Goal: Find specific page/section: Find specific page/section

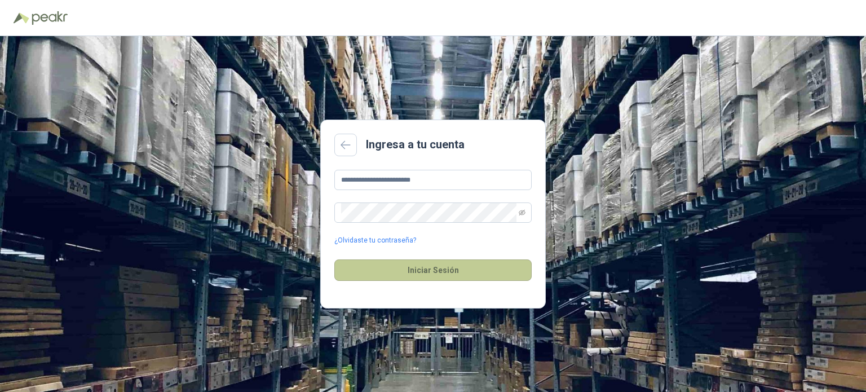
click at [392, 272] on button "Iniciar Sesión" at bounding box center [432, 269] width 197 height 21
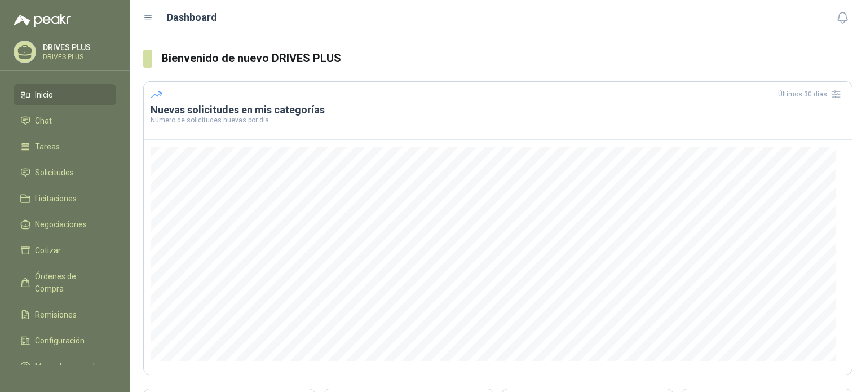
drag, startPoint x: 23, startPoint y: 2, endPoint x: 343, endPoint y: 23, distance: 321.0
click at [343, 23] on div "Dashboard" at bounding box center [476, 18] width 666 height 16
click at [58, 285] on span "Órdenes de Compra" at bounding box center [70, 282] width 70 height 25
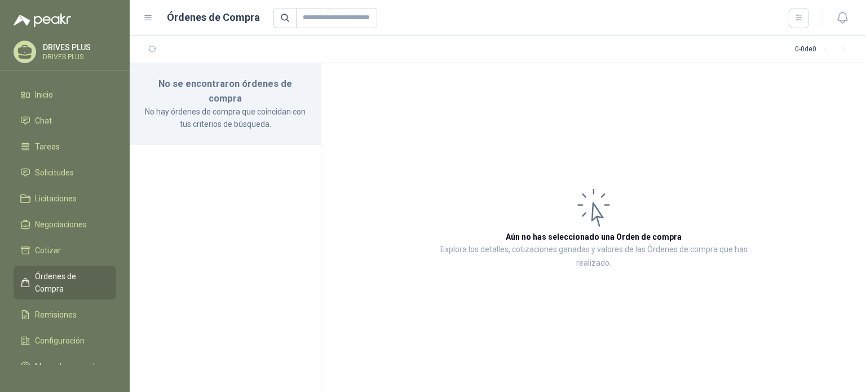
scroll to position [29, 0]
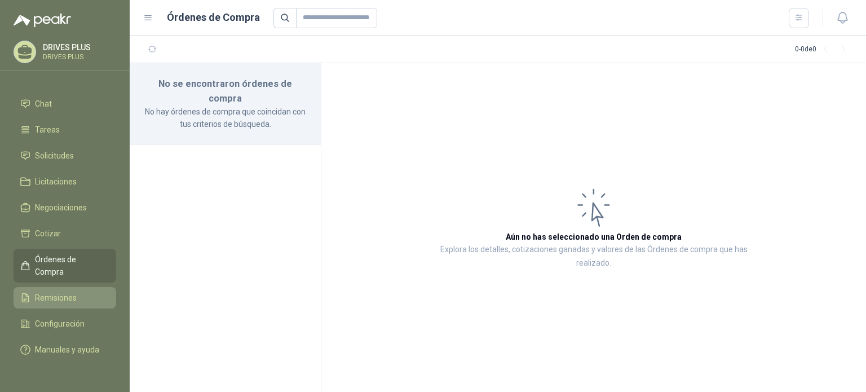
click at [50, 292] on span "Remisiones" at bounding box center [56, 298] width 42 height 12
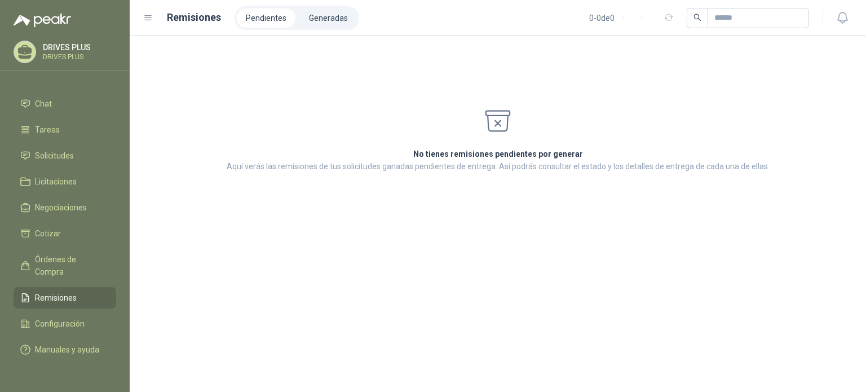
click at [83, 52] on div "DRIVES PLUS DRIVES PLUS" at bounding box center [78, 51] width 70 height 17
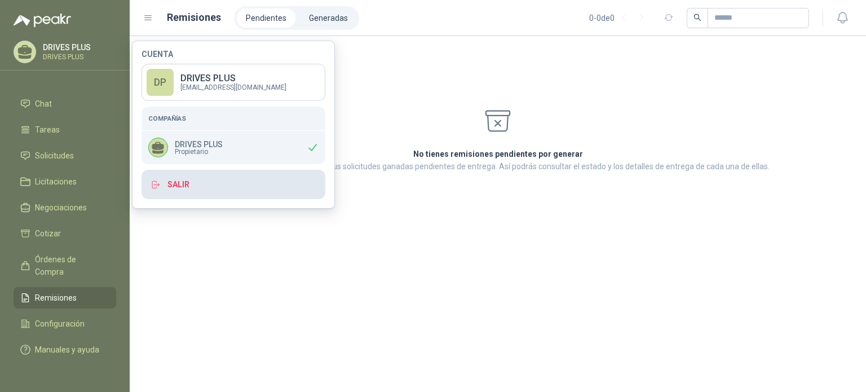
click at [204, 191] on button "Salir" at bounding box center [234, 184] width 184 height 29
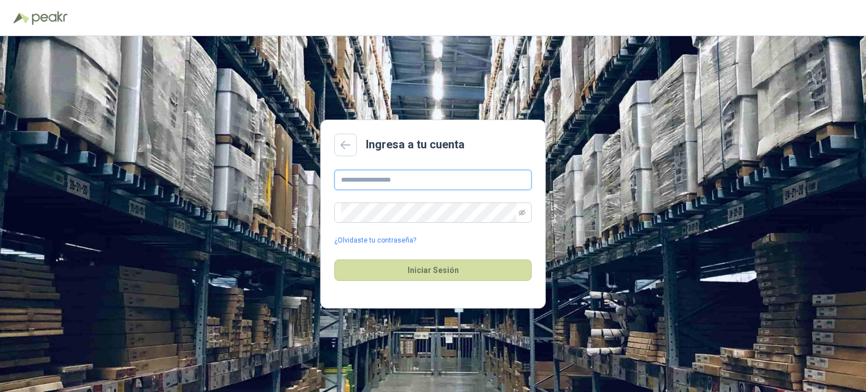
type input "**********"
